Goal: Task Accomplishment & Management: Use online tool/utility

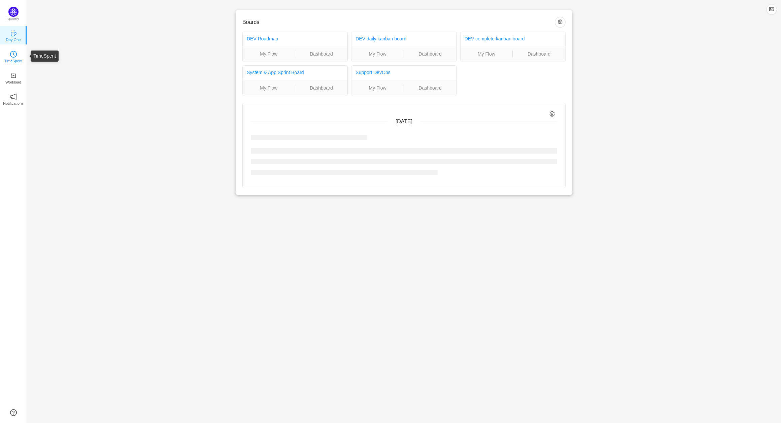
click at [17, 62] on p "TimeSpent" at bounding box center [13, 61] width 18 height 6
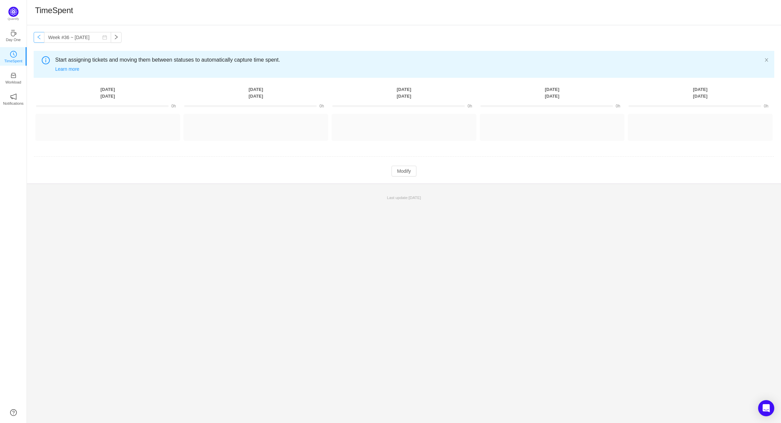
click at [39, 42] on button "button" at bounding box center [39, 37] width 11 height 11
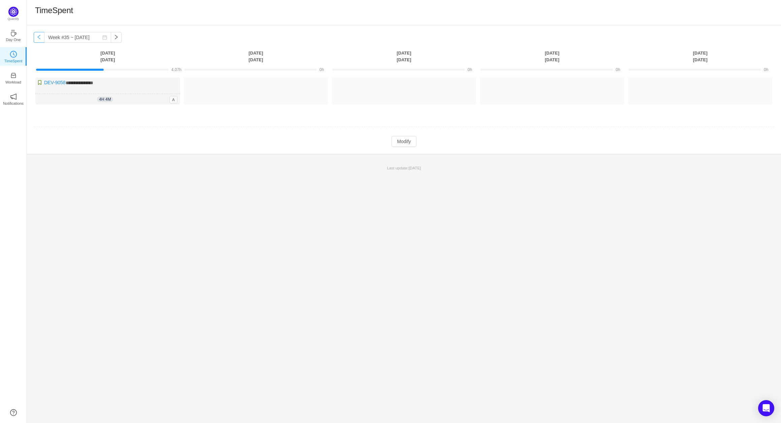
click at [39, 38] on button "button" at bounding box center [39, 37] width 11 height 11
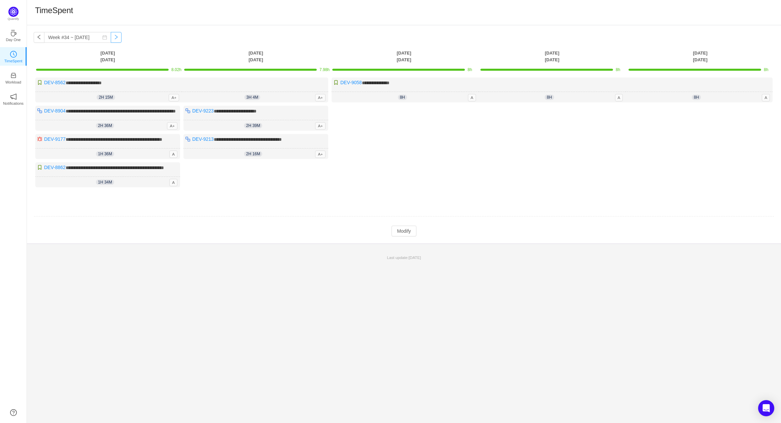
click at [111, 39] on button "button" at bounding box center [116, 37] width 11 height 11
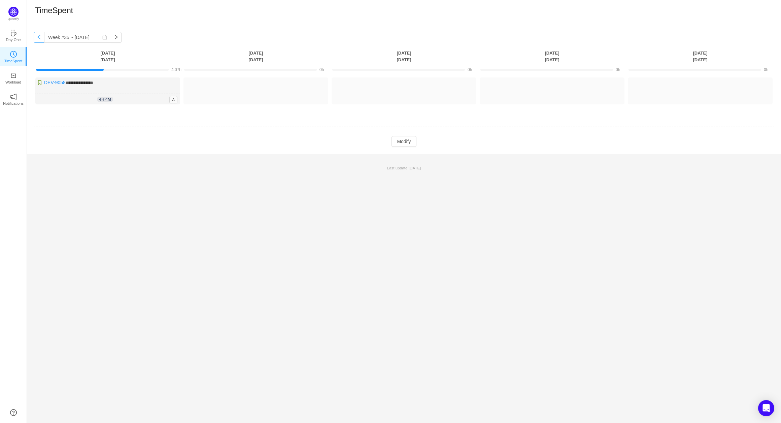
click at [37, 41] on button "button" at bounding box center [39, 37] width 11 height 11
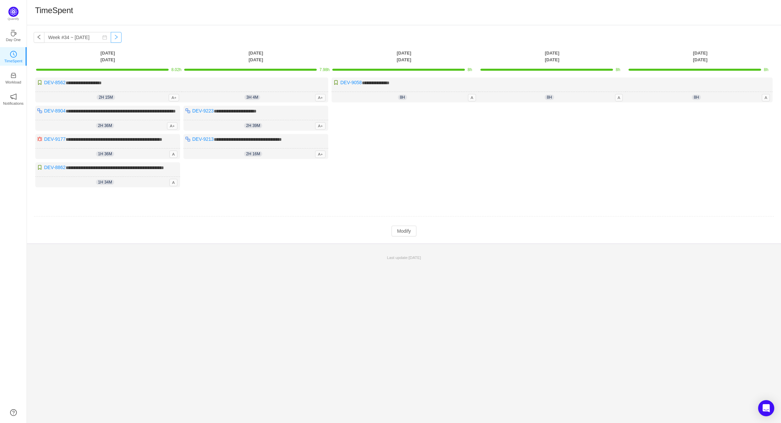
click at [115, 42] on button "button" at bounding box center [116, 37] width 11 height 11
type input "Week #35 ~ [DATE]"
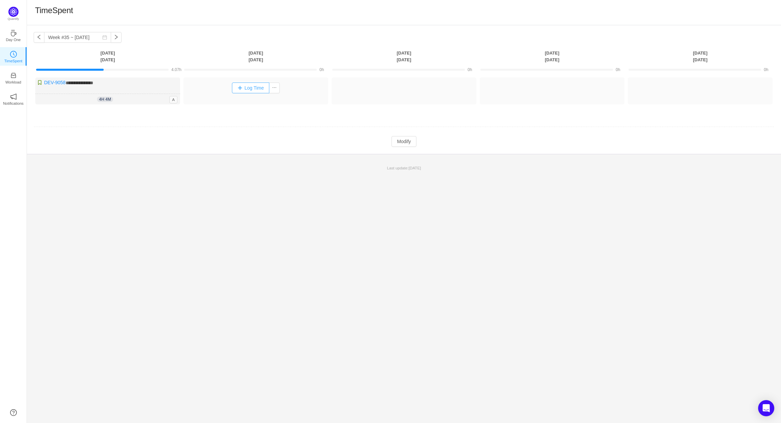
click at [260, 90] on button "Log Time" at bounding box center [250, 87] width 37 height 11
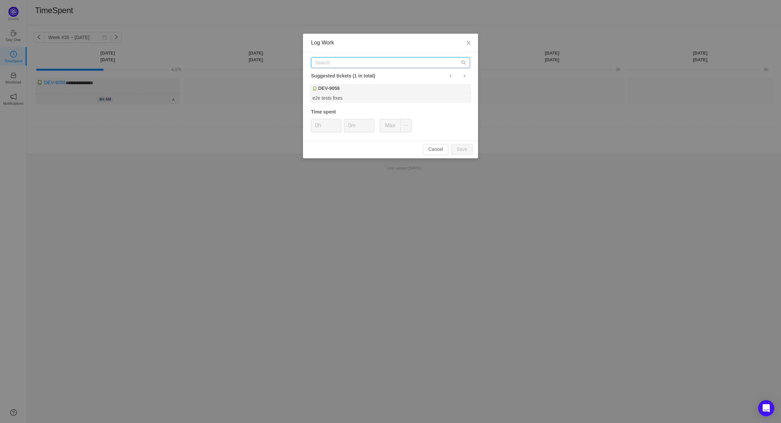
click at [332, 63] on input "text" at bounding box center [390, 62] width 159 height 11
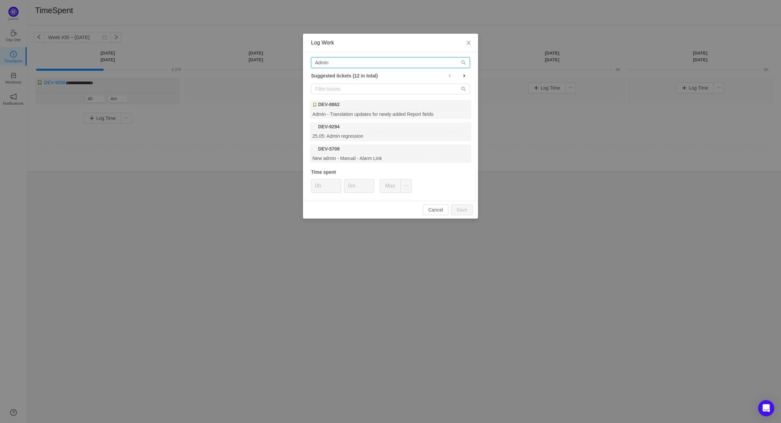
type input "Admin"
click at [348, 62] on input "Admin" at bounding box center [390, 62] width 159 height 11
click at [341, 129] on div "DEV-9294" at bounding box center [390, 126] width 161 height 9
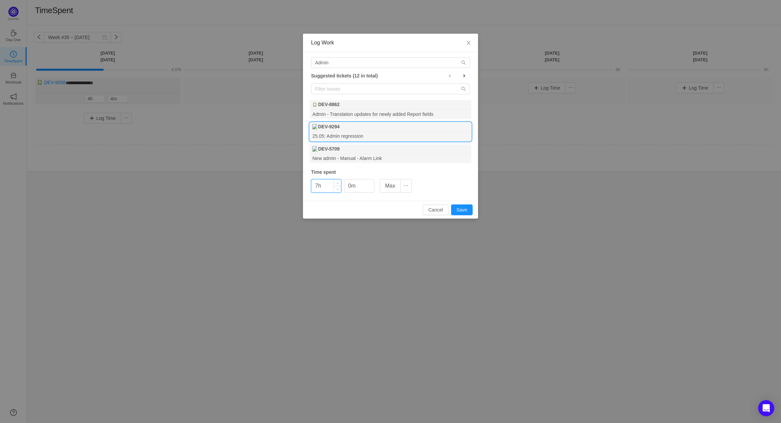
drag, startPoint x: 327, startPoint y: 184, endPoint x: 313, endPoint y: 183, distance: 13.8
click at [313, 183] on input "7h" at bounding box center [326, 185] width 30 height 13
drag, startPoint x: 326, startPoint y: 186, endPoint x: 311, endPoint y: 187, distance: 15.8
click at [311, 187] on div "Admin Suggested tickets (12 in total) DEV-8862 Admin - Translation updates for …" at bounding box center [390, 126] width 175 height 148
click at [436, 210] on button "Cancel" at bounding box center [436, 209] width 26 height 11
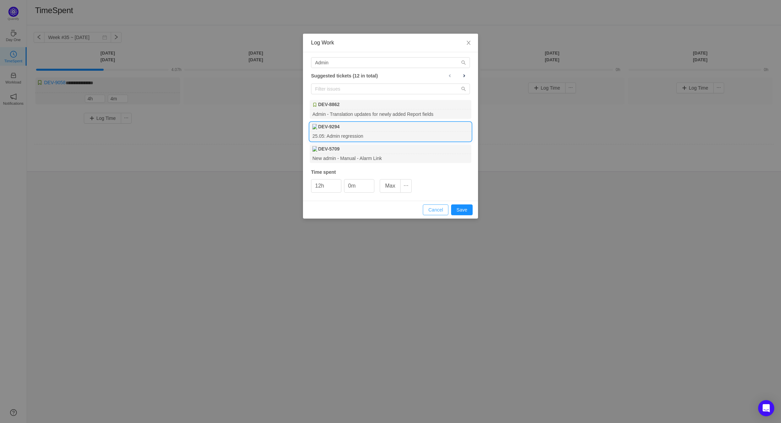
type input "0h"
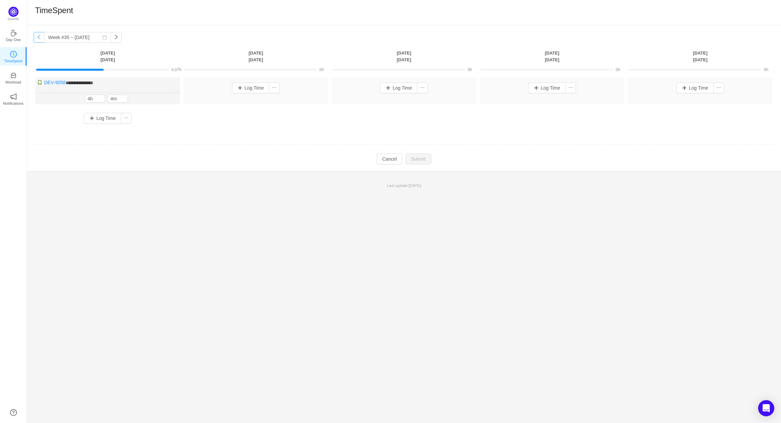
click at [38, 38] on button "button" at bounding box center [39, 37] width 11 height 11
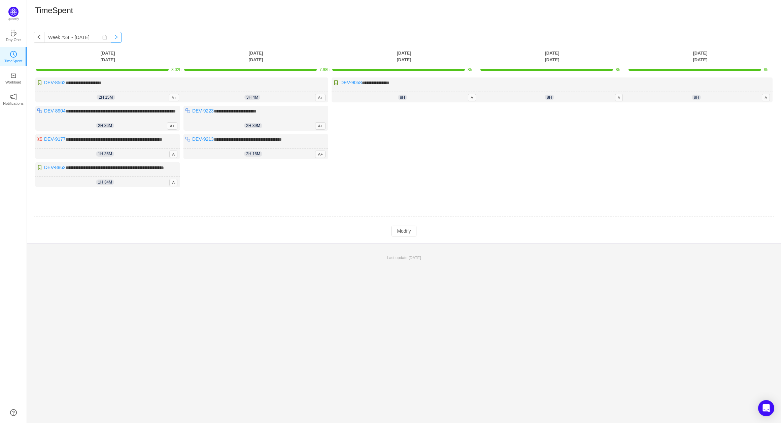
click at [111, 39] on button "button" at bounding box center [116, 37] width 11 height 11
type input "Week #35 ~ [DATE]"
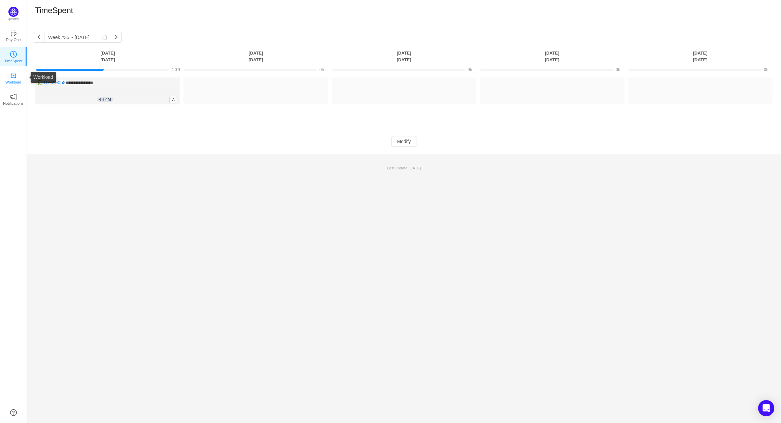
click at [10, 73] on icon "icon: inbox" at bounding box center [13, 75] width 7 height 7
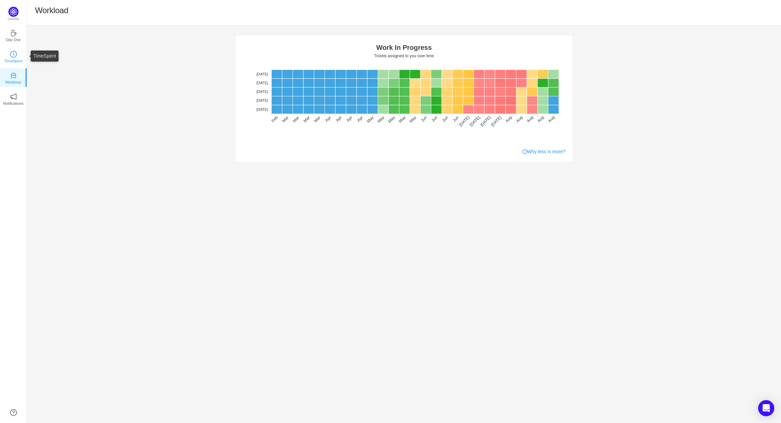
click at [13, 54] on icon "icon: clock-circle" at bounding box center [14, 53] width 2 height 3
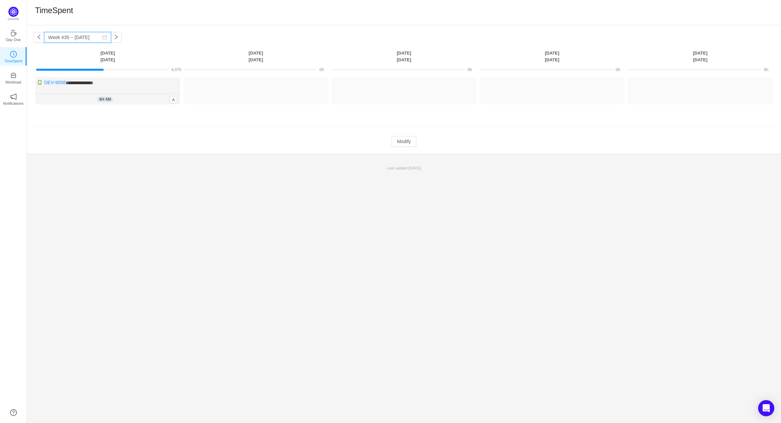
click at [80, 39] on input "Week #35 ~ [DATE]" at bounding box center [77, 37] width 67 height 11
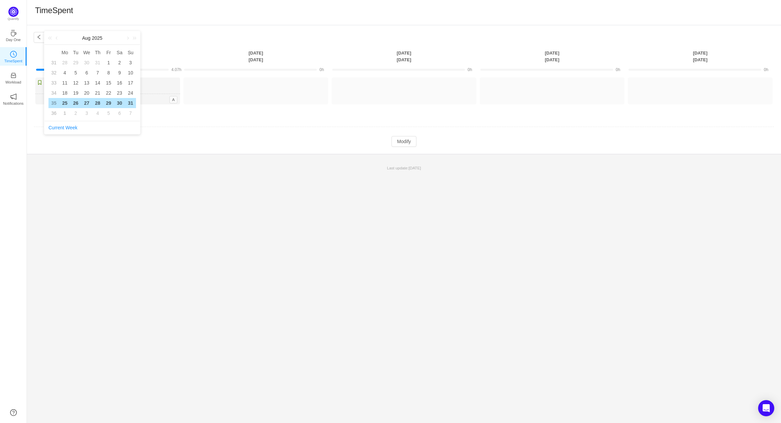
click at [128, 19] on div "TimeSpent" at bounding box center [403, 12] width 737 height 14
click at [111, 36] on button "button" at bounding box center [116, 37] width 11 height 11
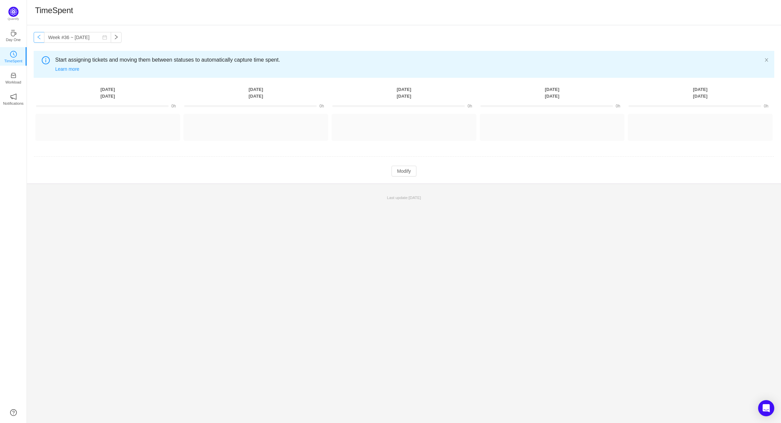
click at [40, 41] on button "button" at bounding box center [39, 37] width 11 height 11
type input "Week #35 ~ [DATE]"
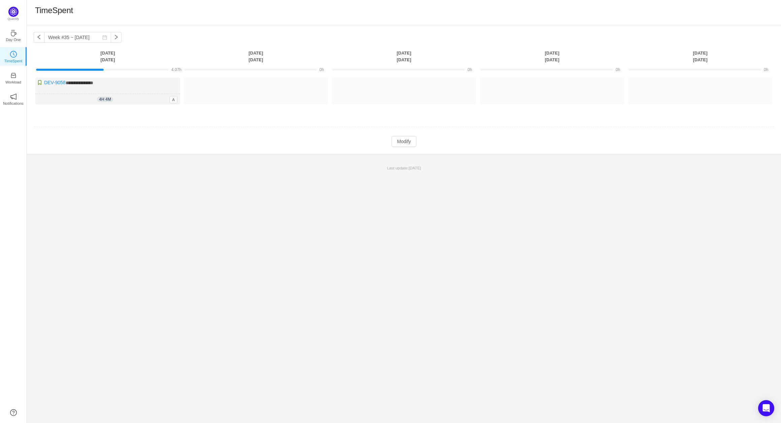
click at [183, 32] on div "**********" at bounding box center [404, 89] width 754 height 129
